Goal: Task Accomplishment & Management: Manage account settings

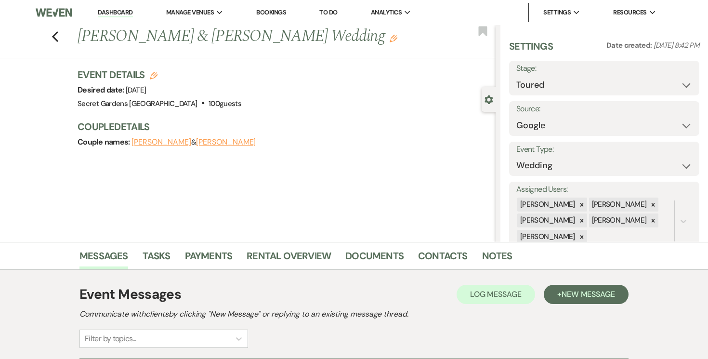
click at [123, 12] on link "Dashboard" at bounding box center [115, 12] width 35 height 9
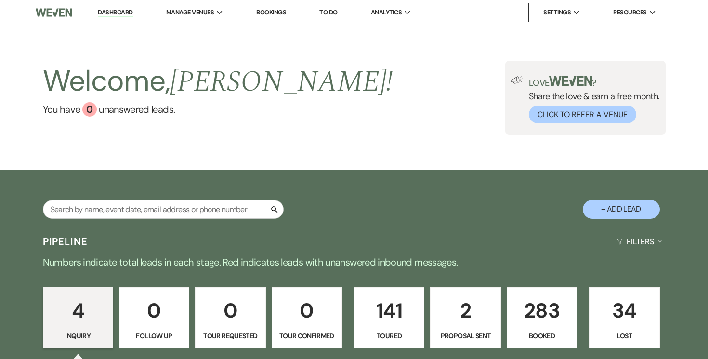
click at [525, 308] on p "283" at bounding box center [542, 310] width 58 height 32
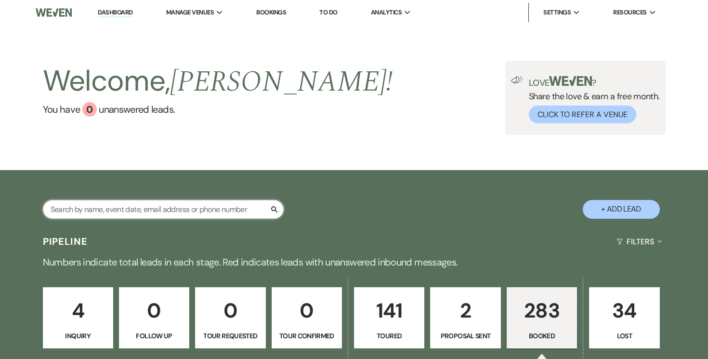
click at [221, 210] on input "text" at bounding box center [163, 209] width 241 height 19
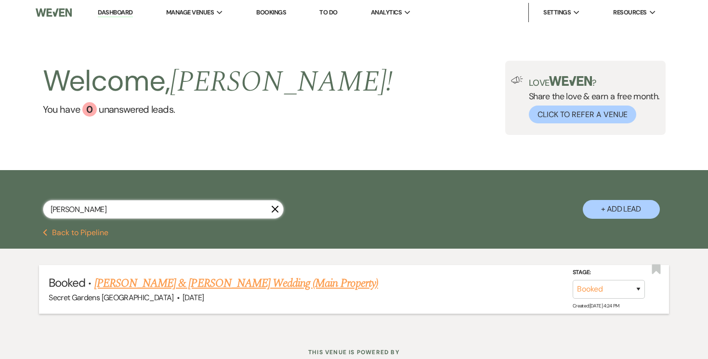
type input "[PERSON_NAME]"
click at [234, 281] on link "[PERSON_NAME] & [PERSON_NAME] Wedding (Main Property)" at bounding box center [236, 282] width 284 height 17
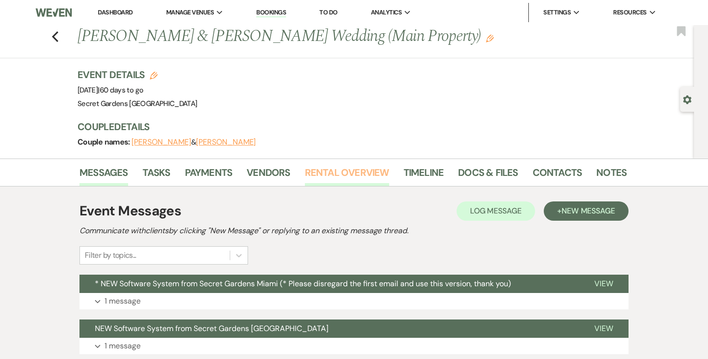
click at [363, 170] on link "Rental Overview" at bounding box center [347, 175] width 84 height 21
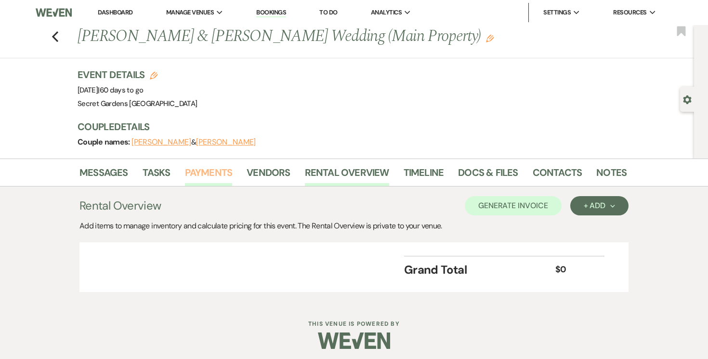
click at [214, 168] on link "Payments" at bounding box center [209, 175] width 48 height 21
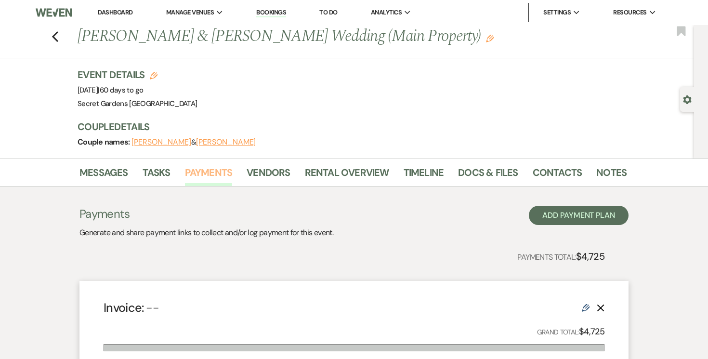
scroll to position [0, 0]
click at [689, 100] on use "button" at bounding box center [687, 99] width 8 height 9
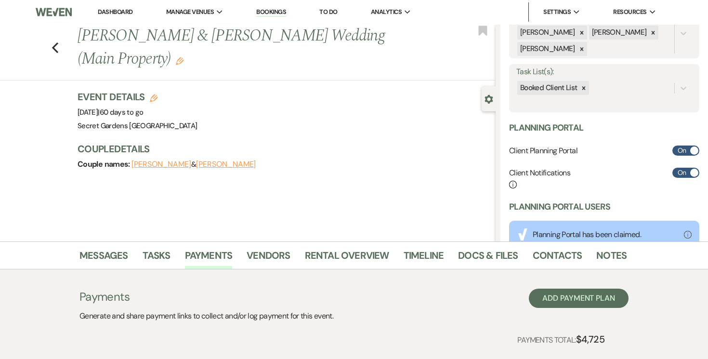
scroll to position [212, 0]
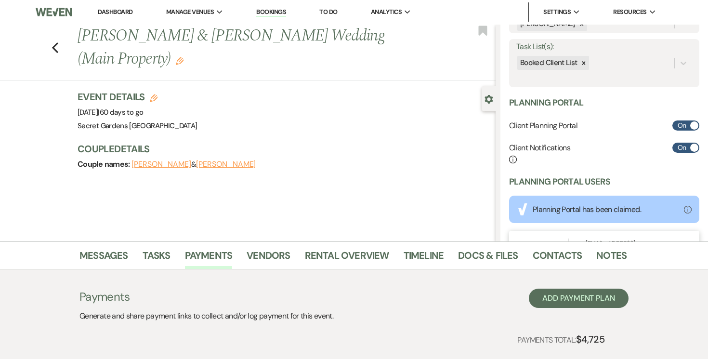
click at [118, 12] on link "Dashboard" at bounding box center [115, 12] width 35 height 8
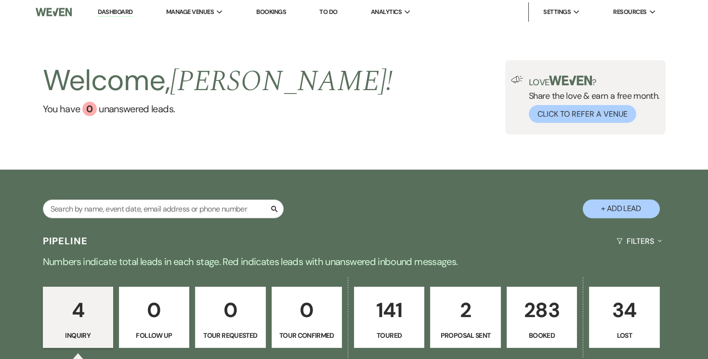
click at [466, 318] on p "2" at bounding box center [465, 310] width 58 height 32
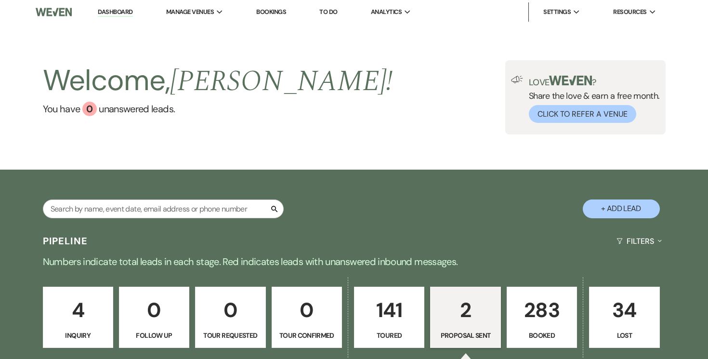
select select "6"
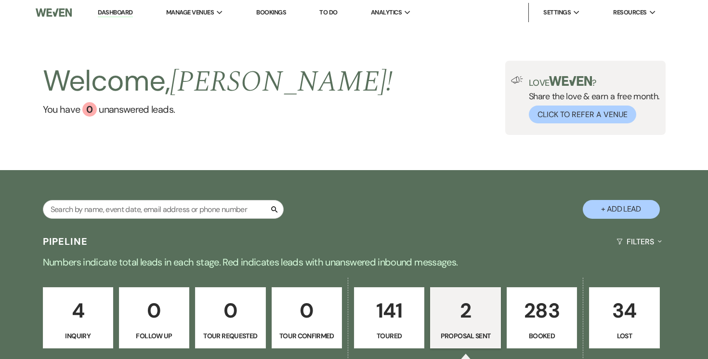
click at [119, 8] on link "Dashboard" at bounding box center [115, 12] width 35 height 9
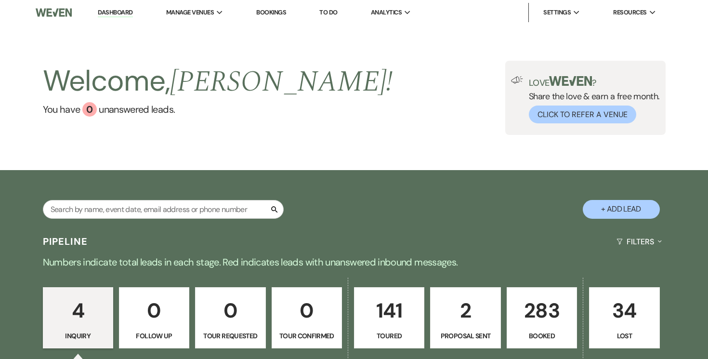
scroll to position [3, 0]
